Goal: Register for event/course

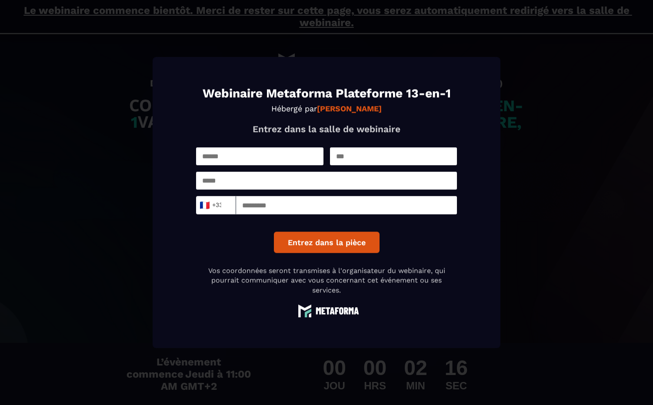
click at [353, 247] on button "Entrez dans la pièce" at bounding box center [327, 242] width 106 height 21
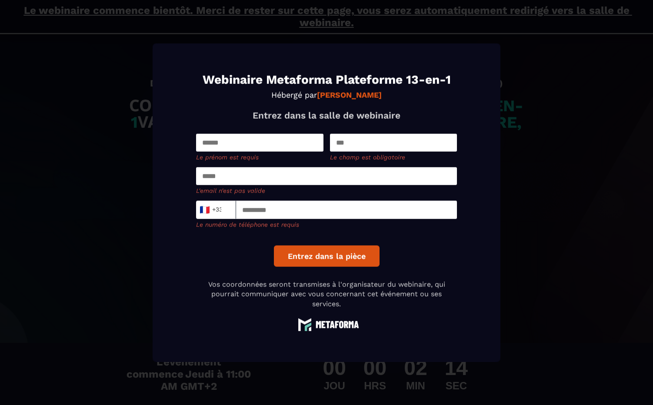
click at [274, 142] on input "Modal window" at bounding box center [259, 143] width 127 height 18
type input "*****"
click at [350, 149] on input "Modal window" at bounding box center [393, 143] width 127 height 18
type input "******"
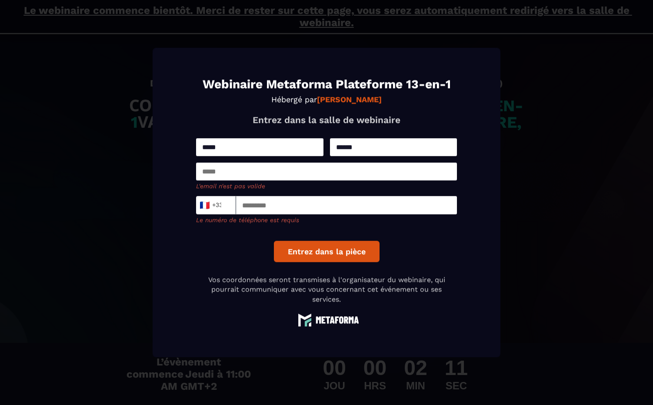
click at [321, 178] on input "Modal window" at bounding box center [326, 171] width 261 height 18
type input "**********"
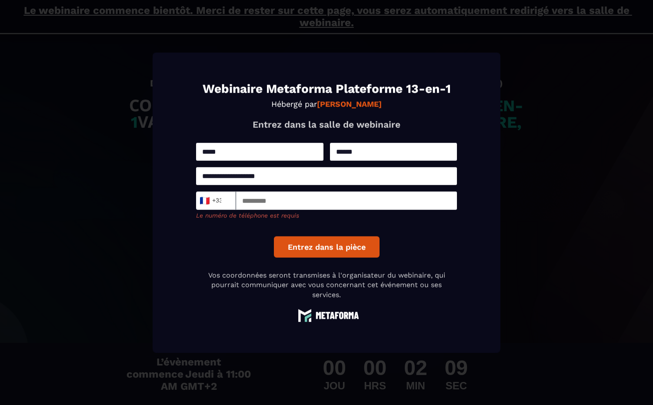
click at [309, 209] on input "Modal window" at bounding box center [346, 201] width 221 height 18
click at [313, 205] on input "Modal window" at bounding box center [346, 201] width 221 height 18
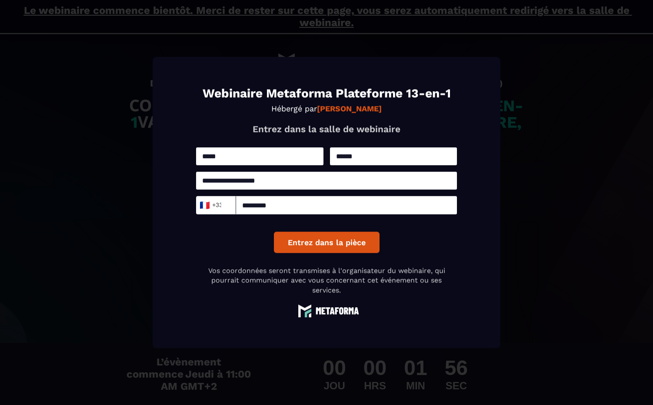
type input "*********"
click at [294, 237] on button "Entrez dans la pièce" at bounding box center [327, 242] width 106 height 21
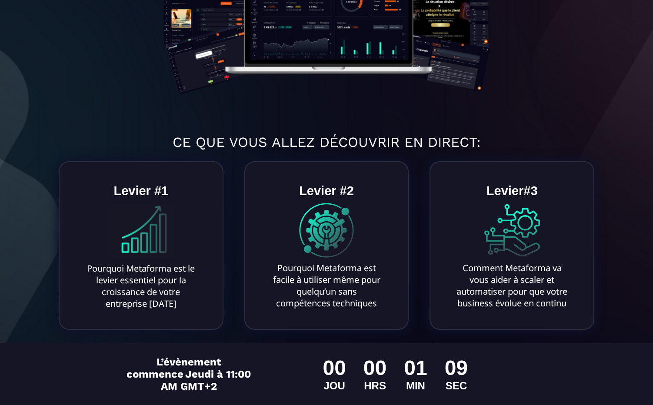
scroll to position [255, 0]
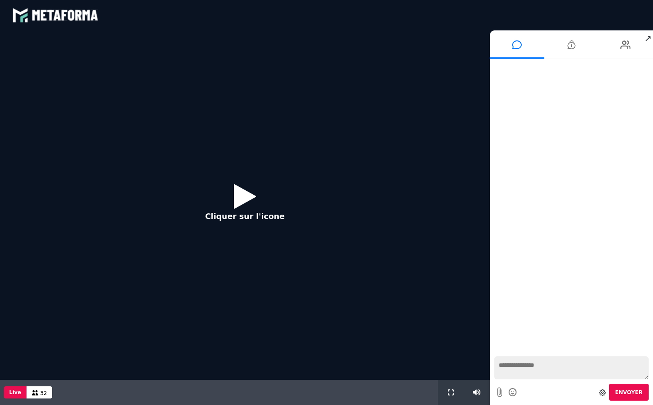
click at [256, 196] on button "Cliquer sur l'icone" at bounding box center [244, 205] width 97 height 56
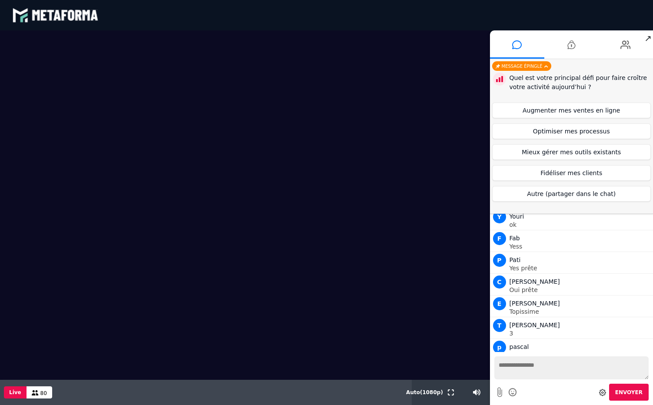
scroll to position [1471, 0]
click at [611, 134] on button "Optimiser mes processus" at bounding box center [571, 131] width 159 height 16
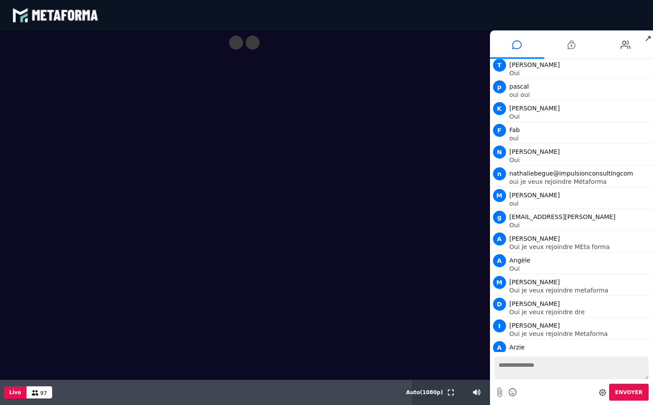
scroll to position [2259, 0]
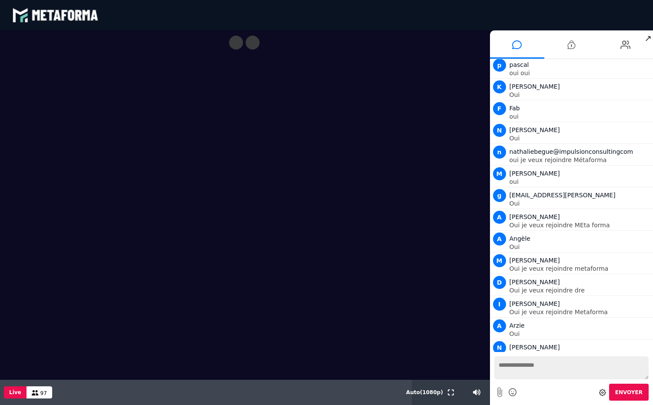
click at [178, 49] on video at bounding box center [245, 204] width 490 height 349
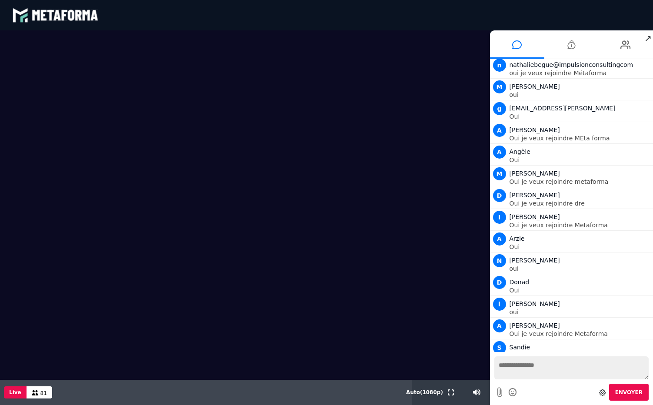
scroll to position [2379, 0]
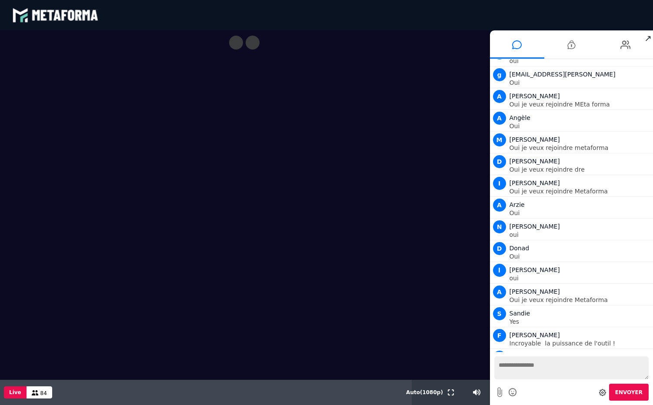
click at [244, 351] on video at bounding box center [245, 204] width 490 height 349
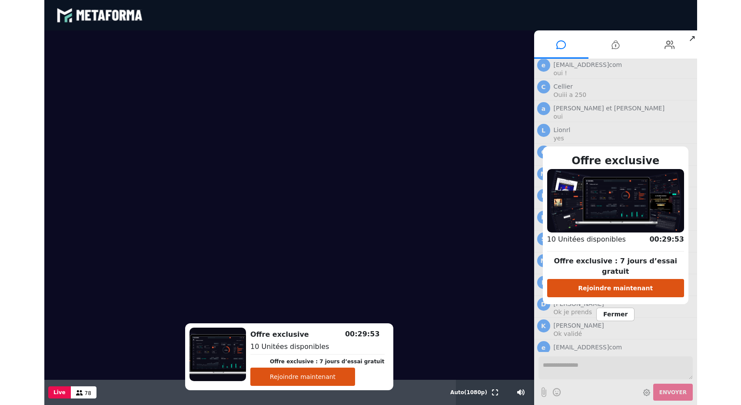
scroll to position [2798, 0]
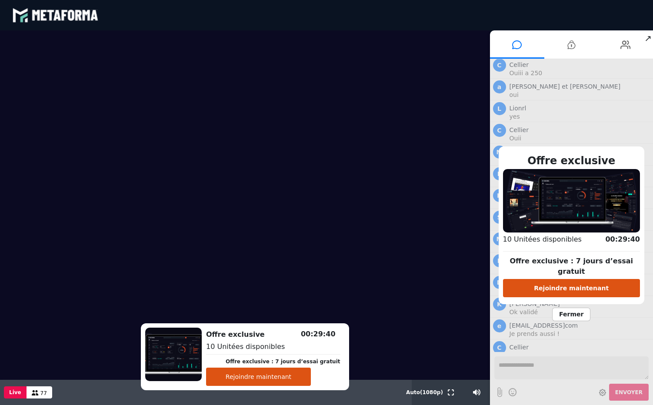
click at [281, 376] on button "Rejoindre maintenant" at bounding box center [258, 377] width 105 height 18
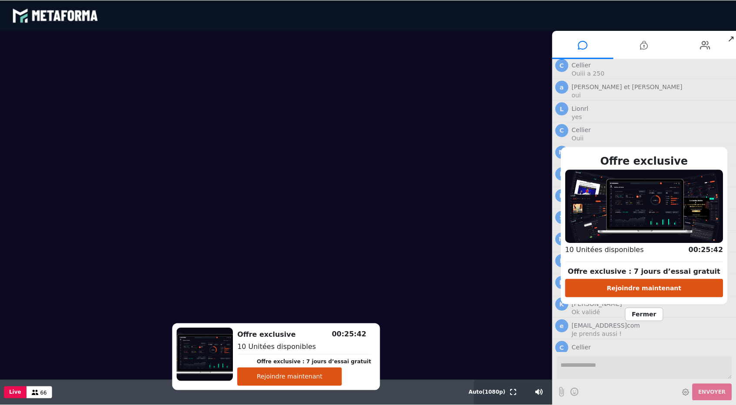
scroll to position [2774, 0]
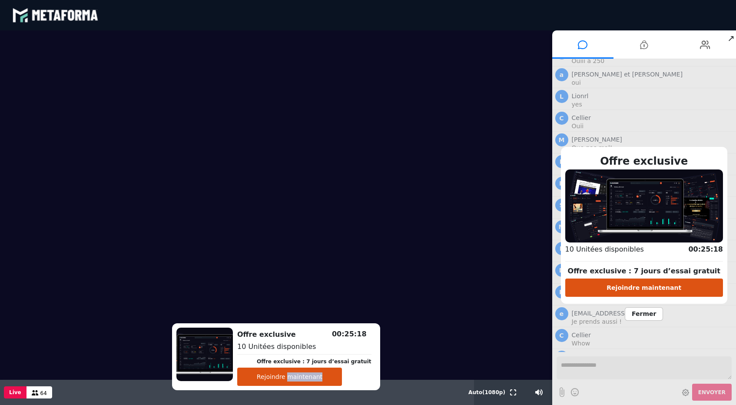
click at [652, 288] on button "Rejoindre maintenant" at bounding box center [644, 287] width 158 height 18
click at [649, 313] on span "Fermer" at bounding box center [644, 313] width 38 height 13
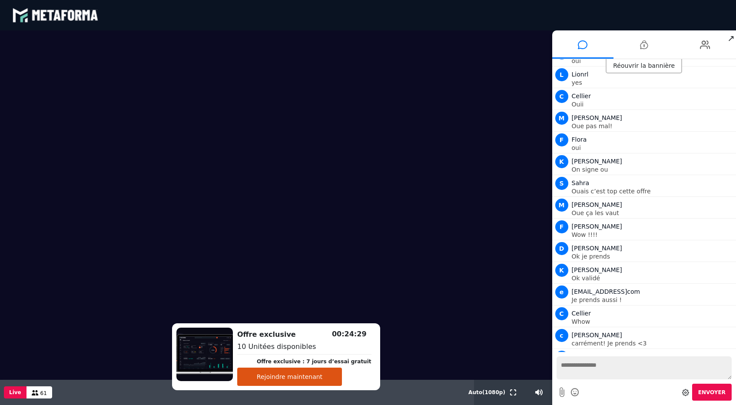
drag, startPoint x: 627, startPoint y: 363, endPoint x: 632, endPoint y: 364, distance: 4.9
click at [627, 363] on textarea at bounding box center [644, 367] width 176 height 23
click at [626, 371] on textarea at bounding box center [644, 367] width 176 height 23
click at [620, 371] on textarea at bounding box center [644, 367] width 176 height 23
